Goal: Check status: Check status

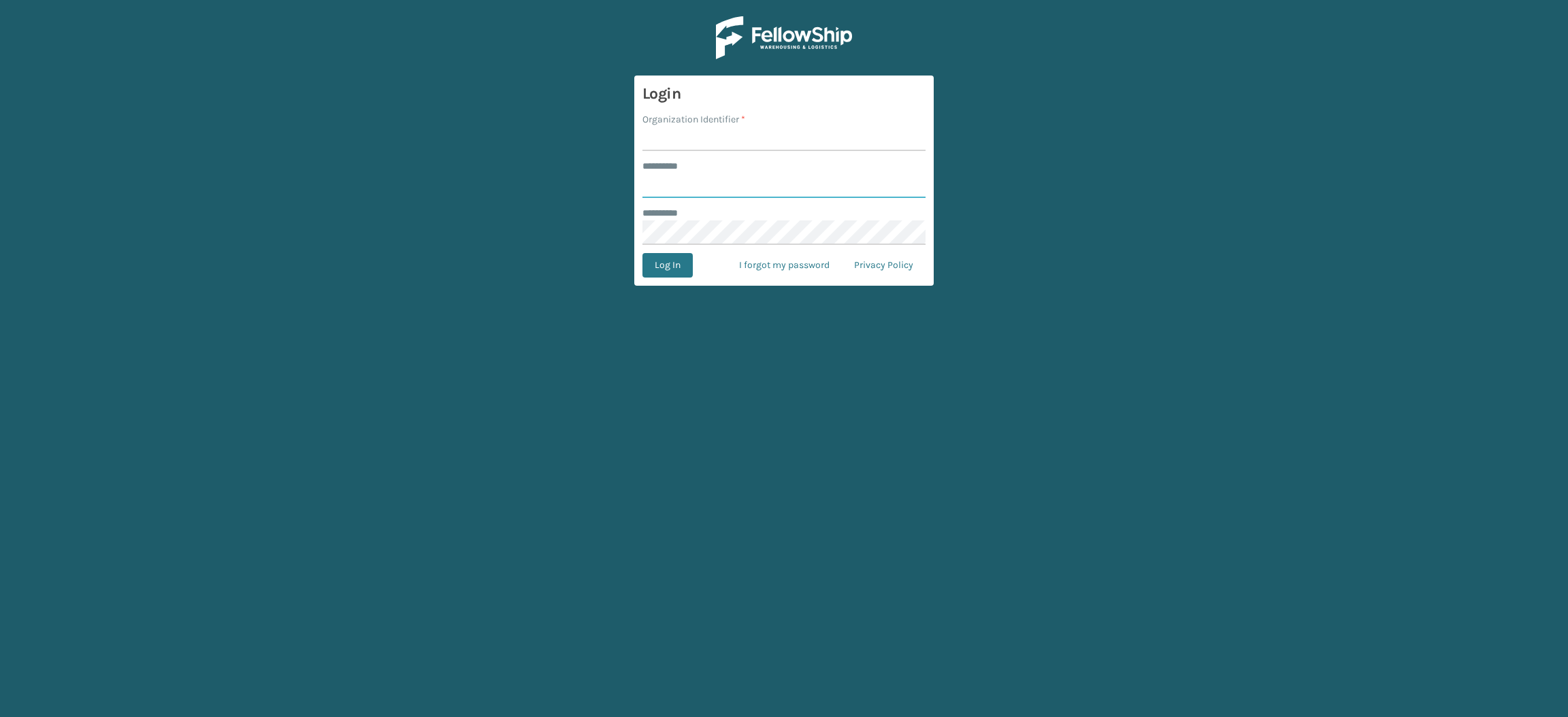
type input "**********"
click at [670, 138] on input "Organization Identifier *" at bounding box center [784, 139] width 284 height 24
type input "SuperAdminOrganization"
click at [660, 257] on button "Log In" at bounding box center [667, 265] width 50 height 24
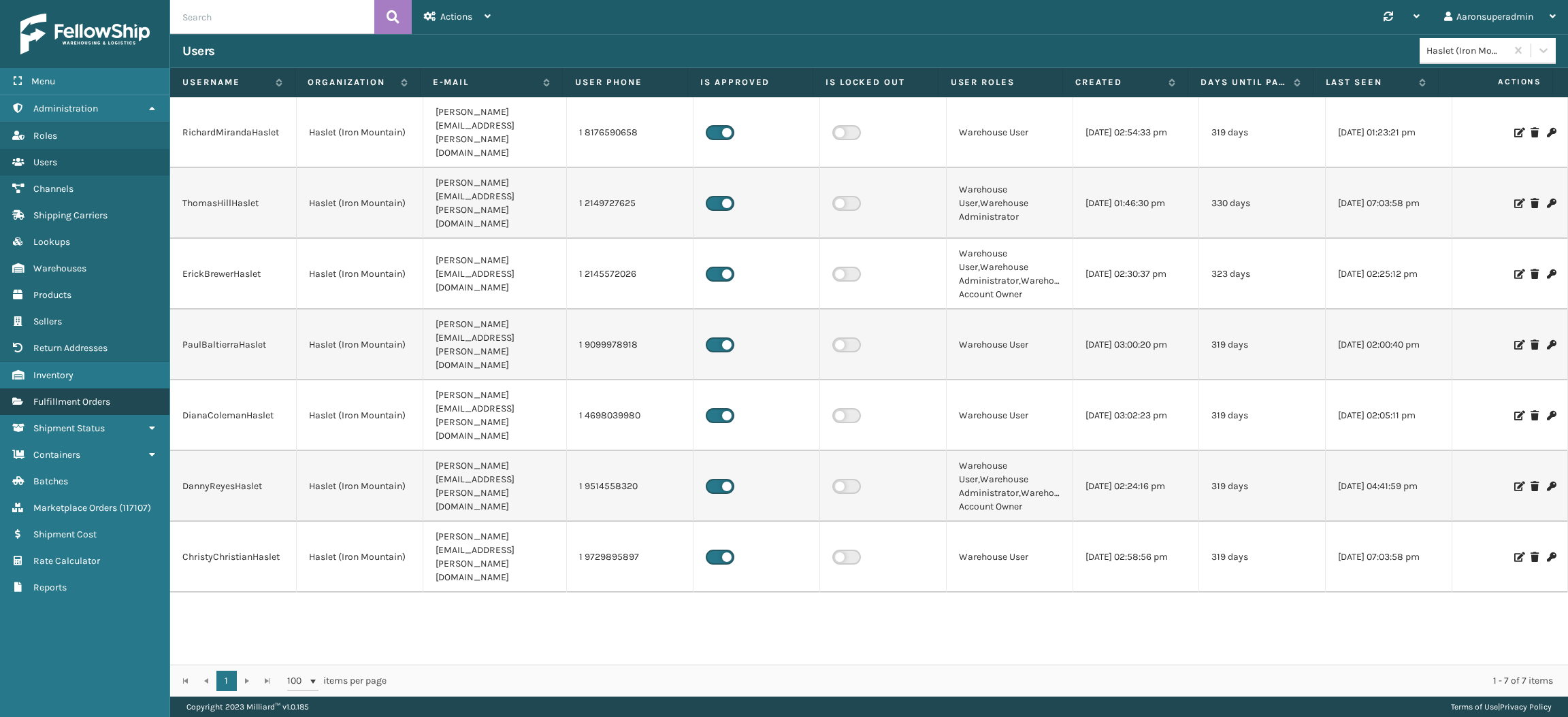
click at [60, 402] on link "Fulfillment Orders" at bounding box center [85, 402] width 169 height 27
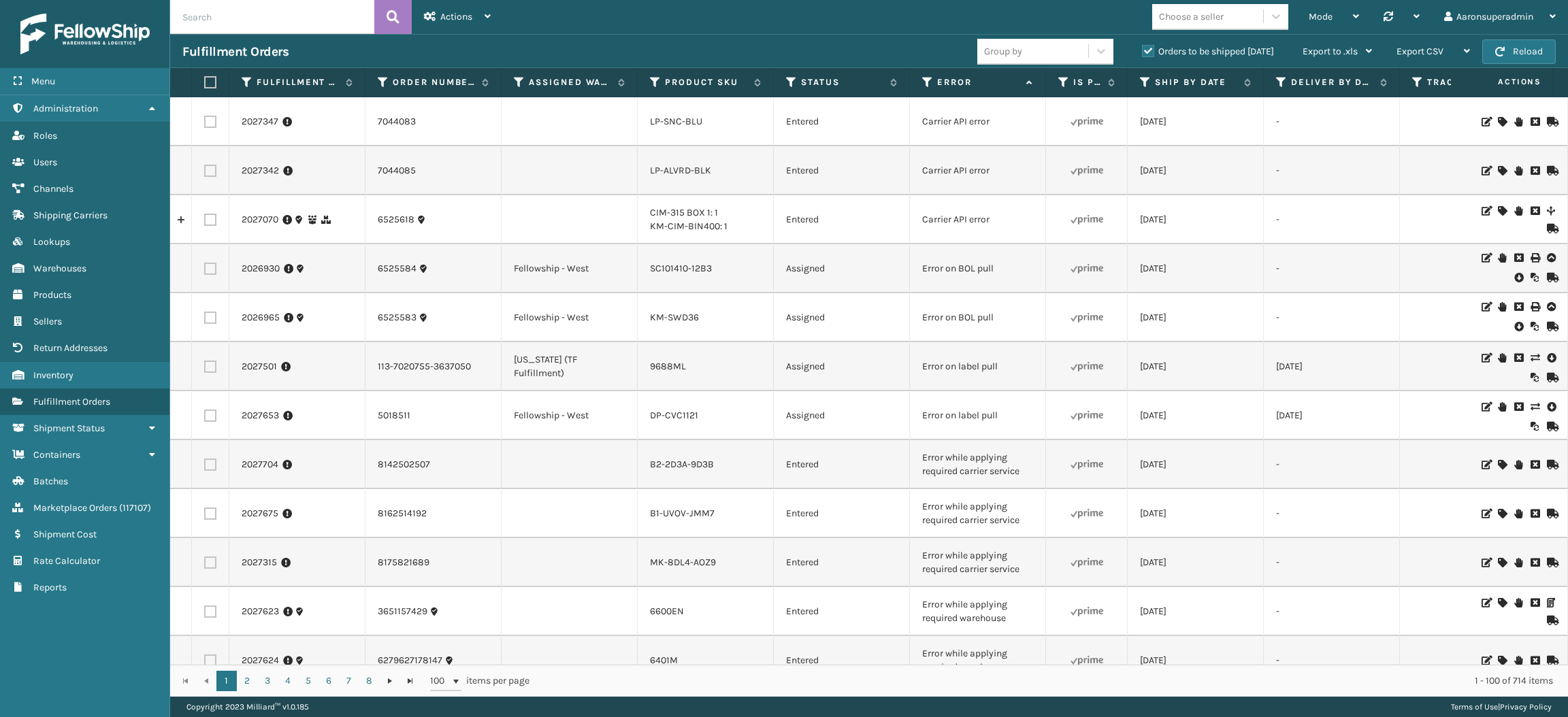
click at [207, 10] on input "text" at bounding box center [272, 16] width 204 height 34
paste input "6523366 6523500"
click at [219, 19] on input "6523366 6523500" at bounding box center [272, 16] width 204 height 34
type input "6523366, 6523500"
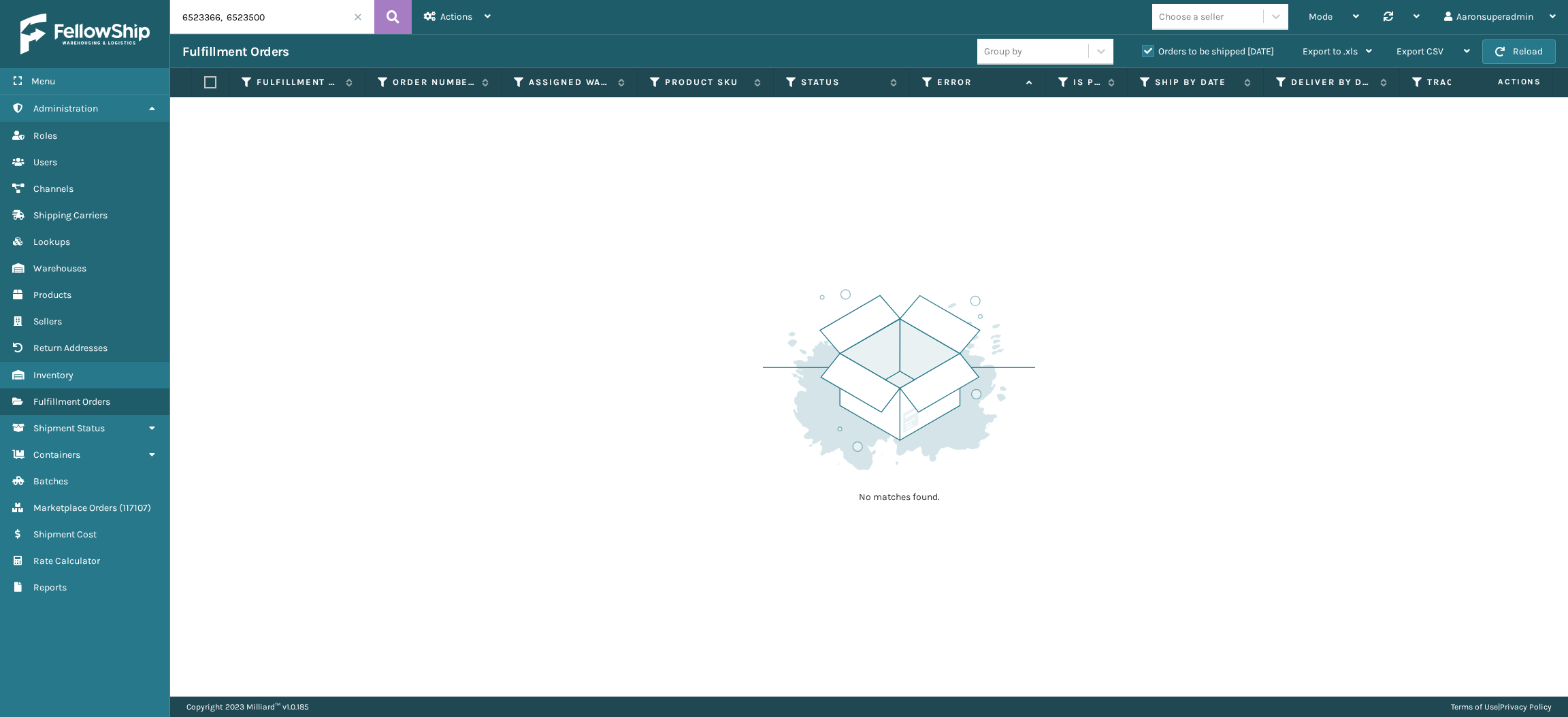
click at [1188, 53] on label "Orders to be shipped [DATE]" at bounding box center [1208, 51] width 132 height 12
click at [1143, 52] on input "Orders to be shipped [DATE]" at bounding box center [1142, 48] width 1 height 9
click at [128, 502] on span "( 117107 )" at bounding box center [135, 507] width 32 height 12
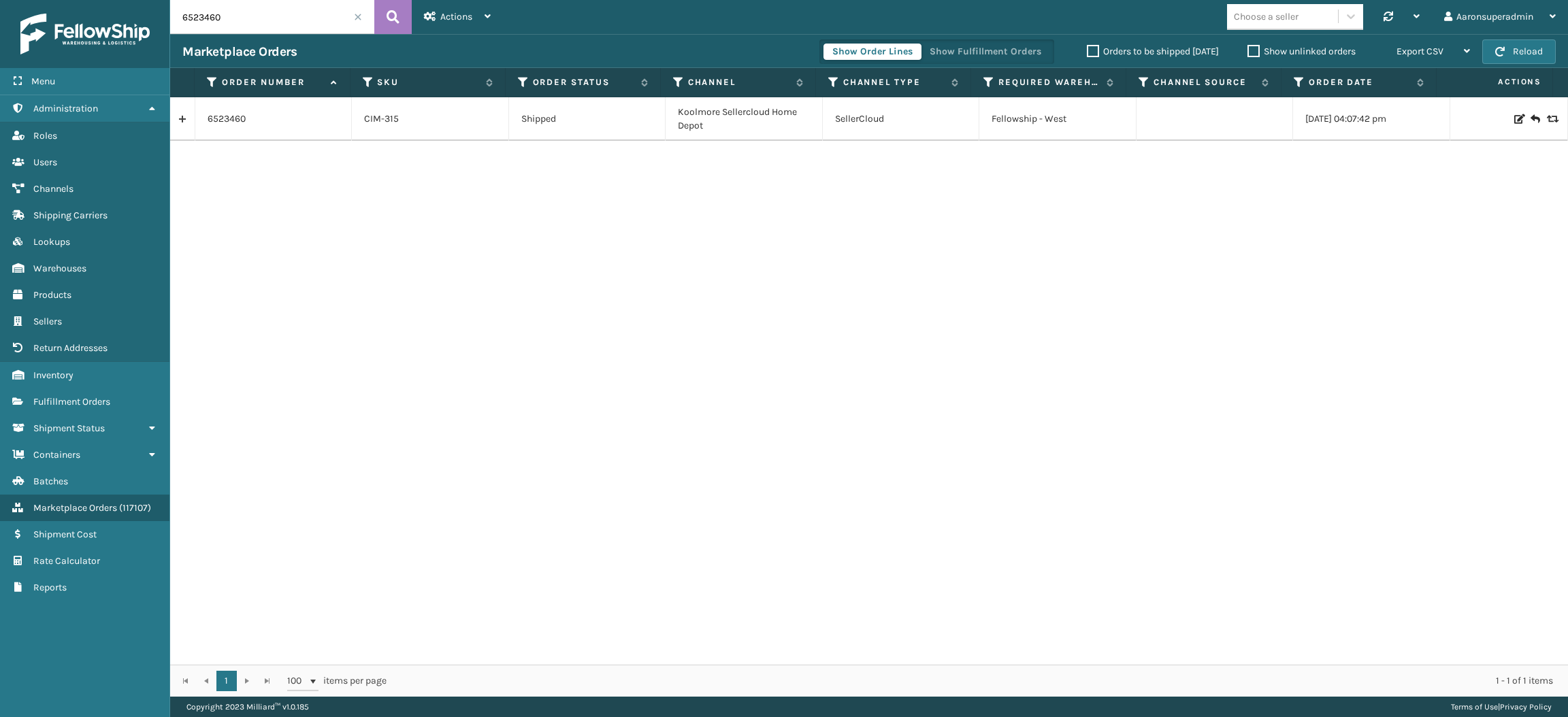
click at [271, 12] on input "6523460" at bounding box center [272, 16] width 204 height 34
paste input "[PHONE_NUMBER]"
type input "6523366 6523500"
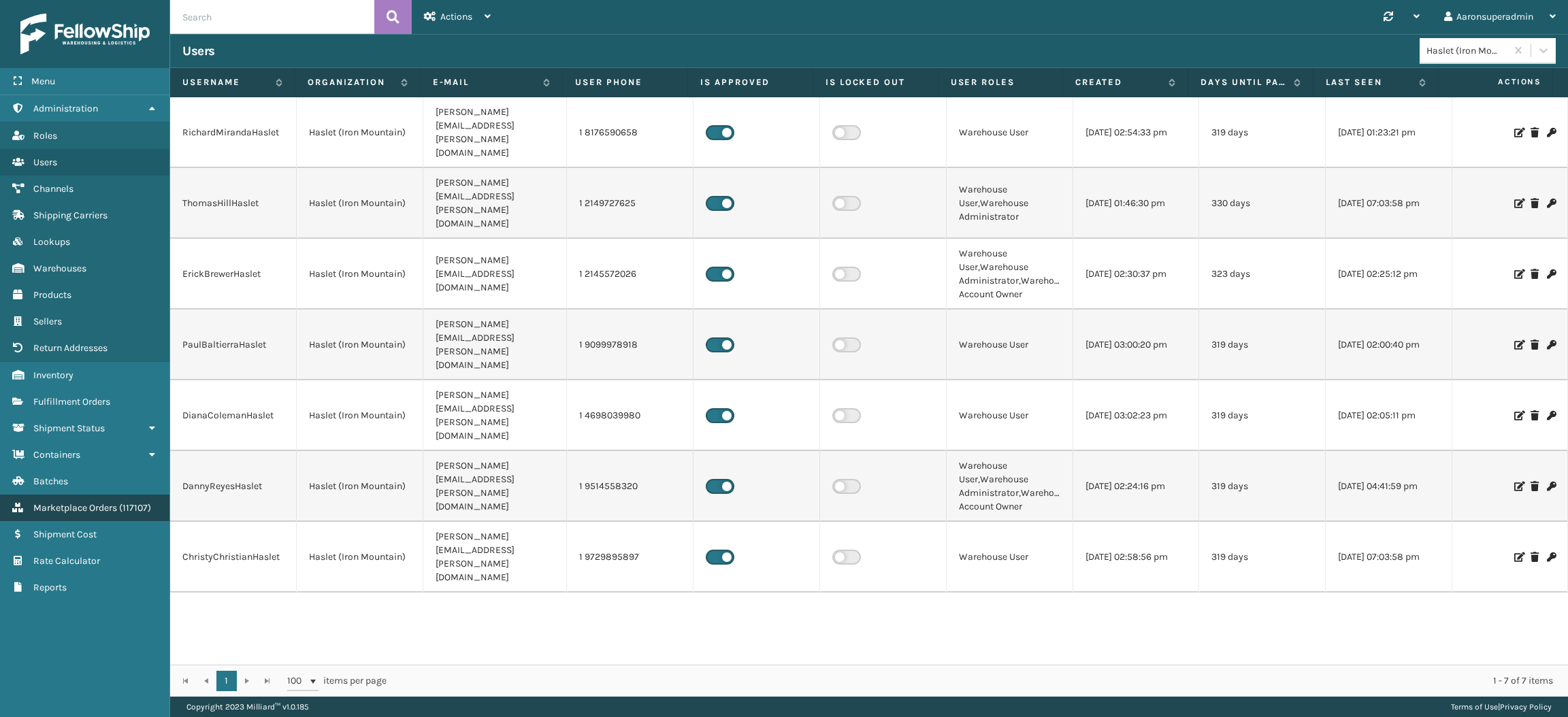
click at [117, 502] on span "Marketplace Orders" at bounding box center [75, 507] width 84 height 12
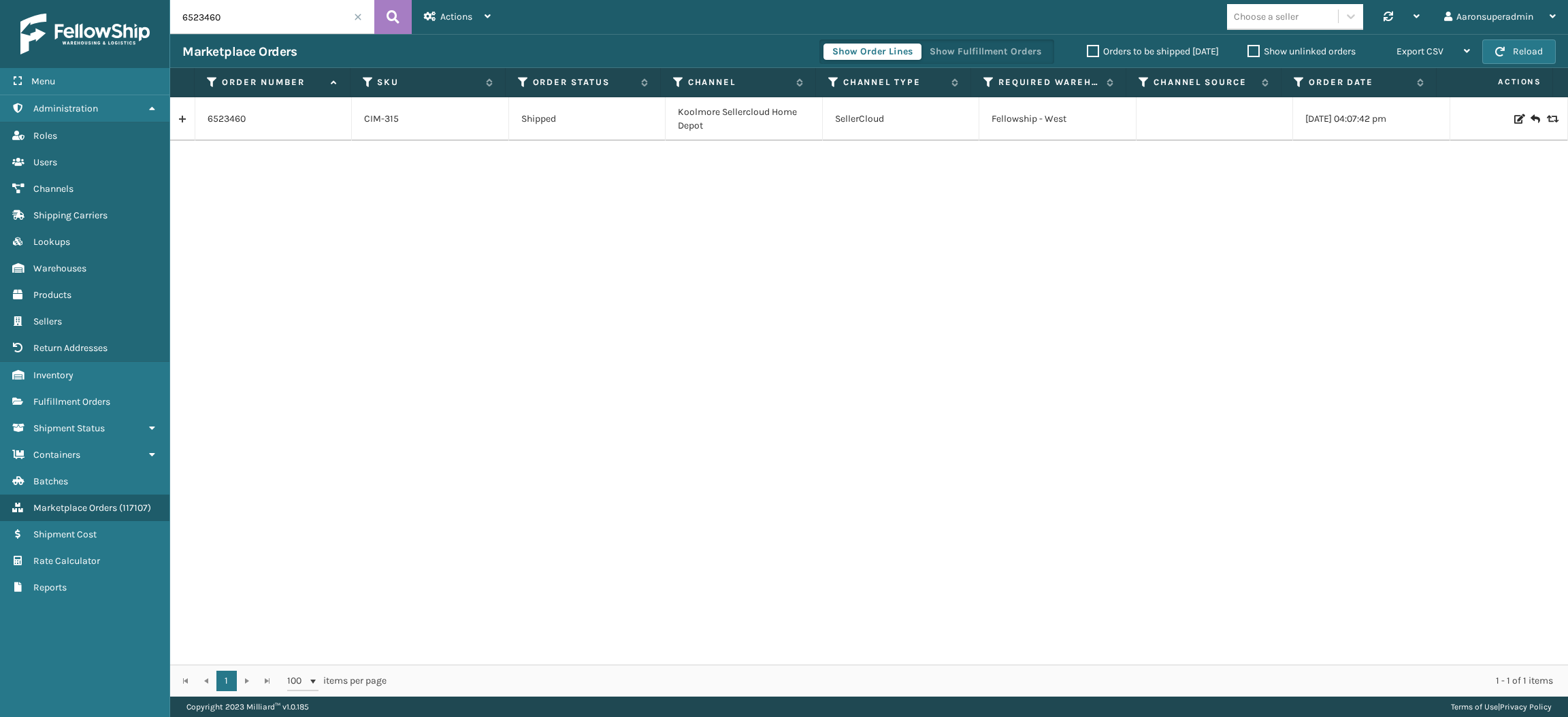
click at [317, 5] on input "6523460" at bounding box center [272, 16] width 204 height 34
paste input "[PHONE_NUMBER]"
click at [222, 11] on input "6523366 6523500" at bounding box center [272, 16] width 204 height 34
type input "6523366 , 6523500"
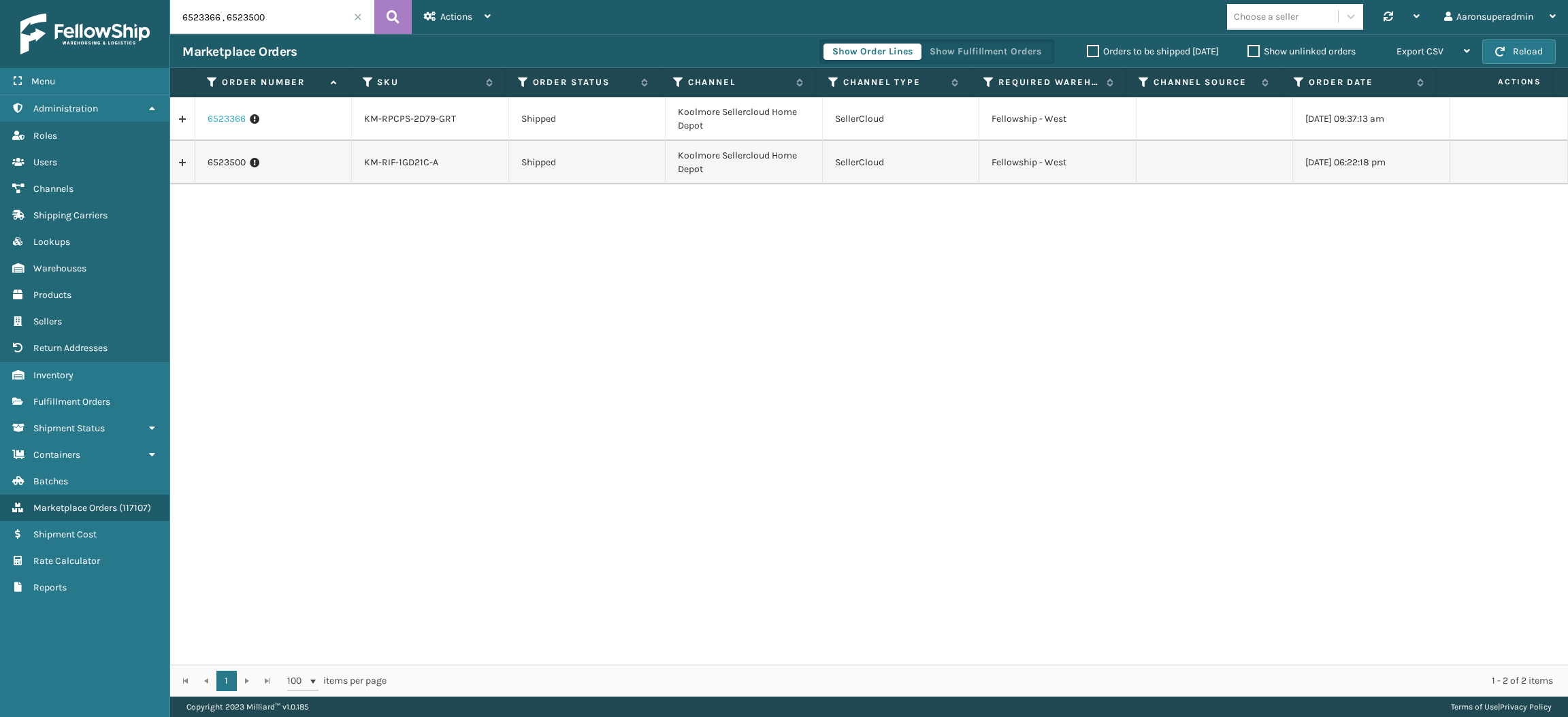
click at [232, 117] on link "6523366" at bounding box center [226, 118] width 38 height 13
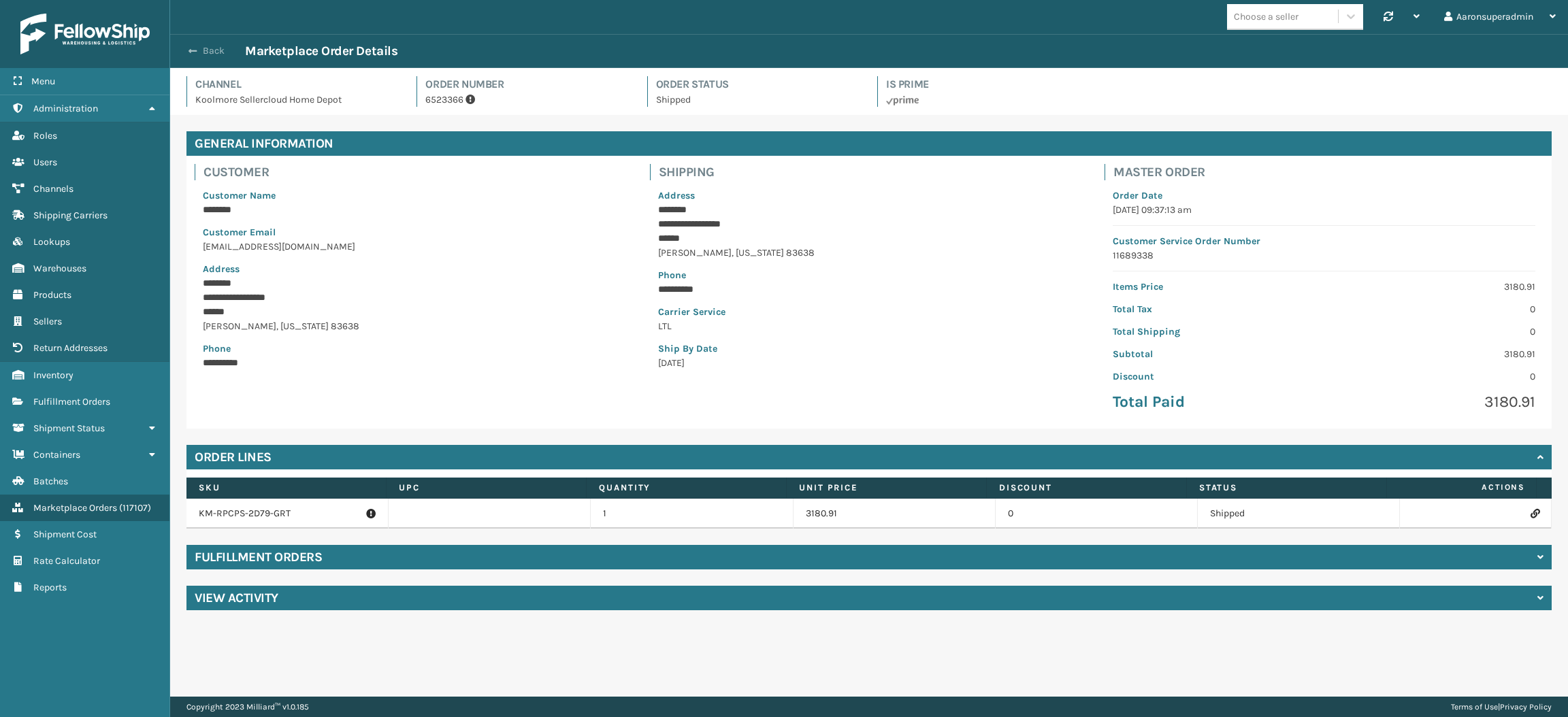
click at [208, 53] on button "Back" at bounding box center [214, 51] width 63 height 13
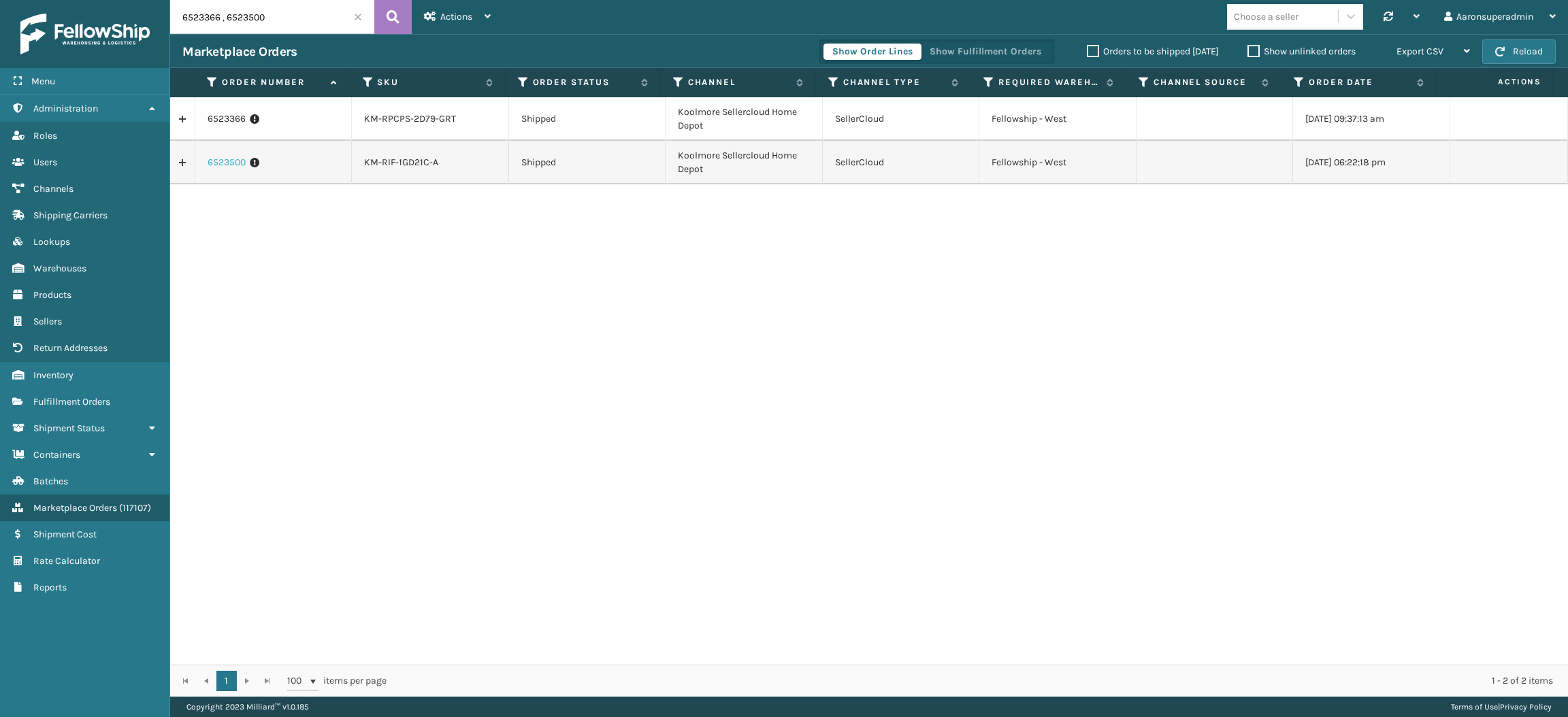
click at [244, 164] on link "6523500" at bounding box center [226, 162] width 38 height 13
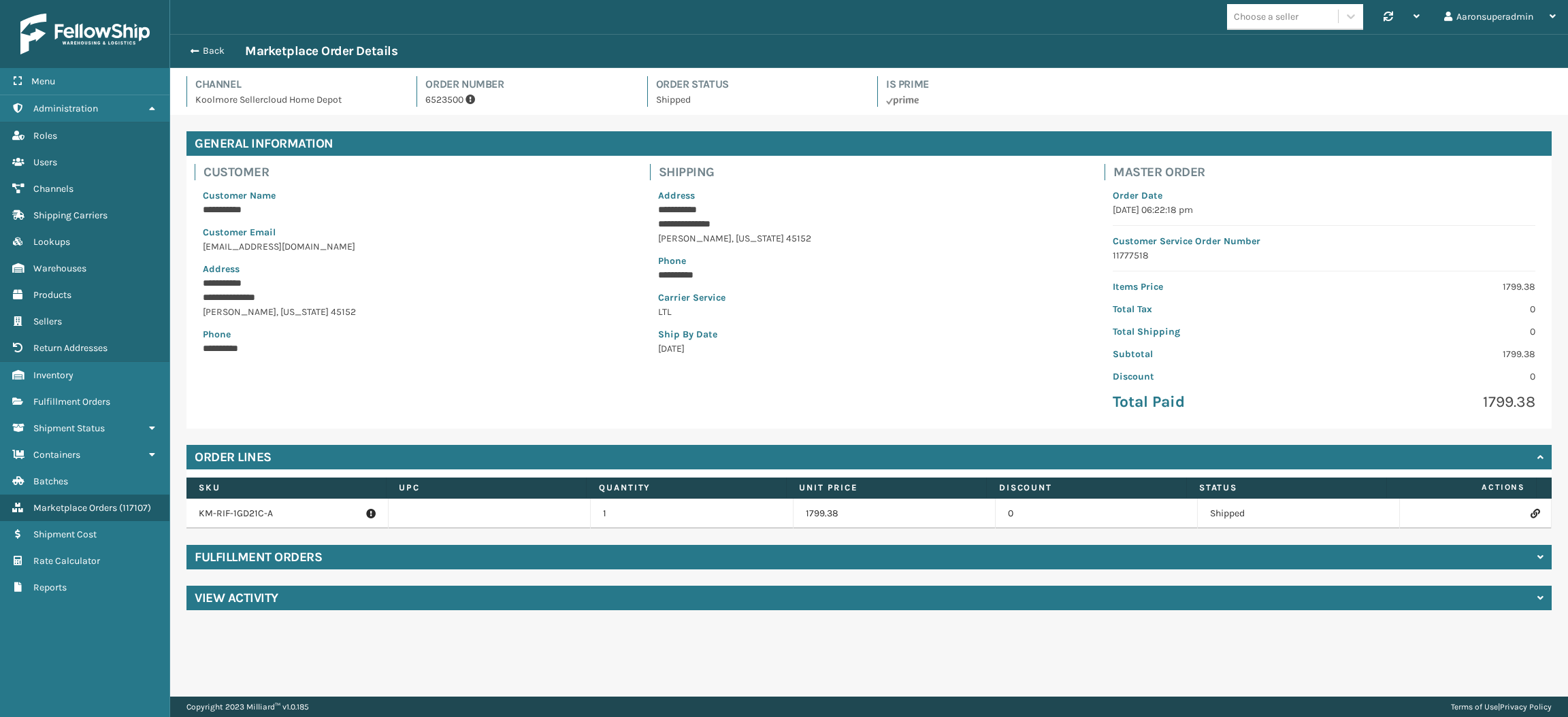
click at [258, 518] on p "KM-RIF-1GD21C-A" at bounding box center [287, 513] width 177 height 13
click at [244, 559] on h4 "Fulfillment Orders" at bounding box center [258, 557] width 128 height 16
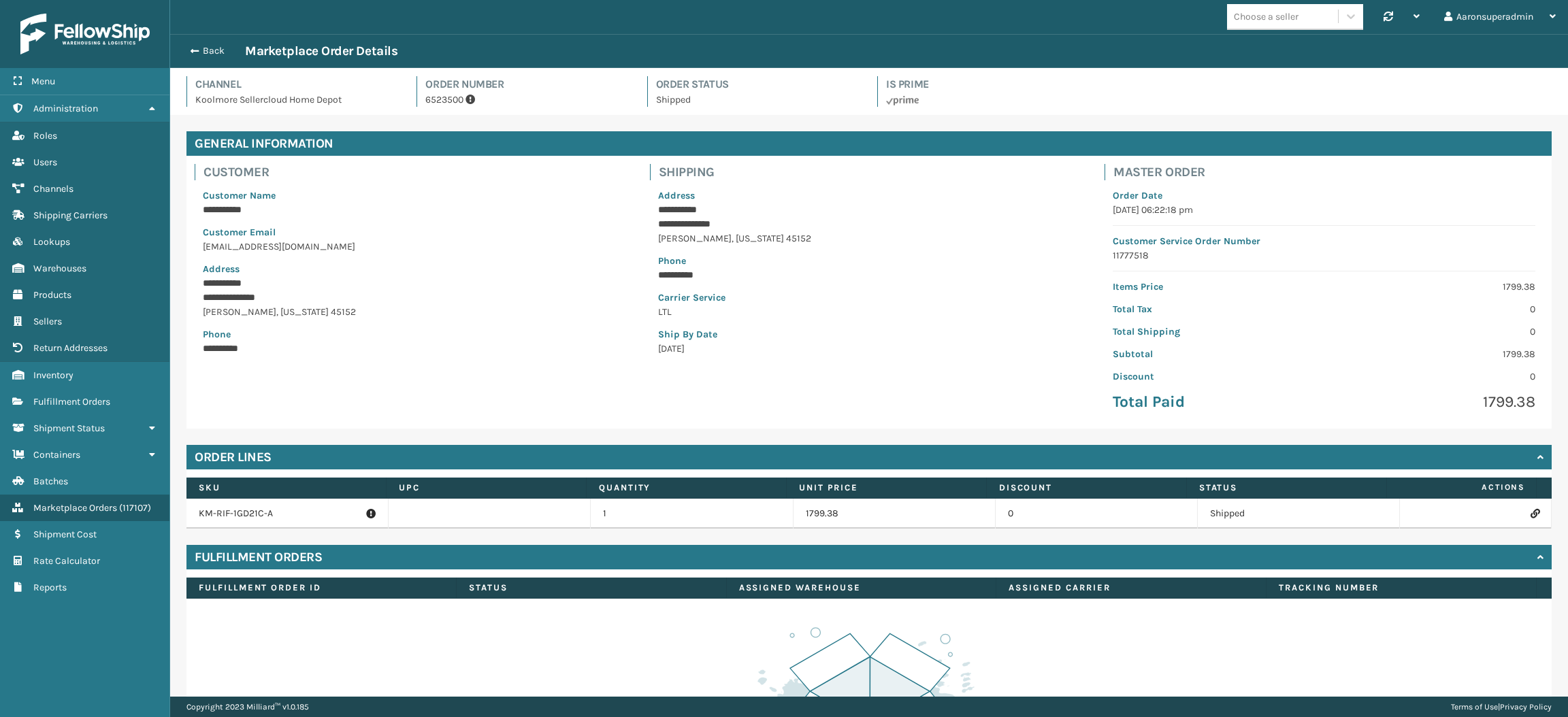
scroll to position [226, 0]
